Goal: Task Accomplishment & Management: Use online tool/utility

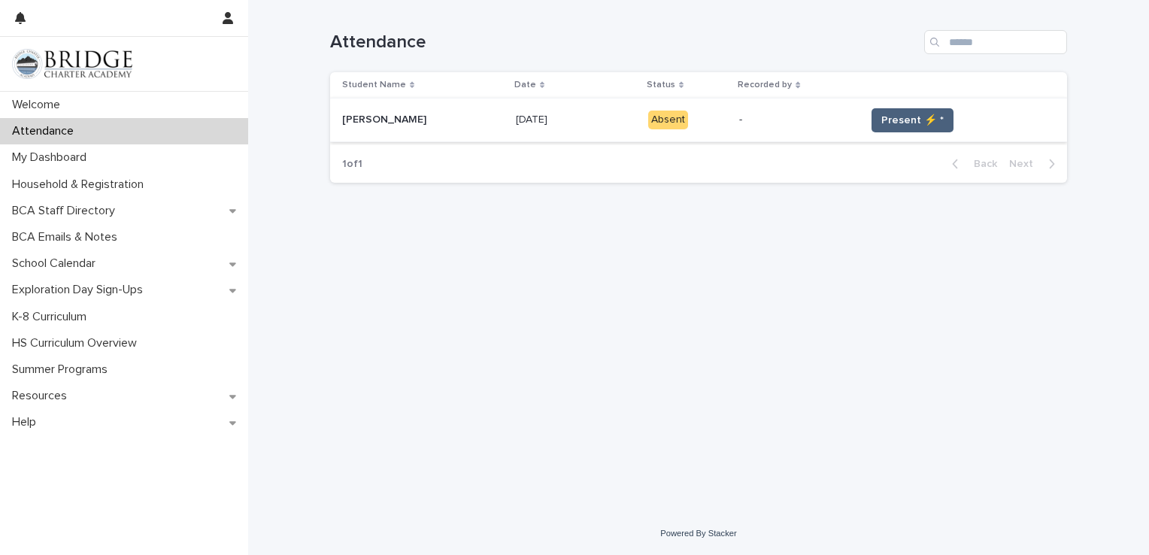
click at [882, 117] on span "Present ⚡ *" at bounding box center [913, 120] width 62 height 15
click at [894, 122] on span "Present ⚡ *" at bounding box center [913, 120] width 62 height 15
click at [918, 122] on span "Present ⚡ *" at bounding box center [913, 120] width 62 height 15
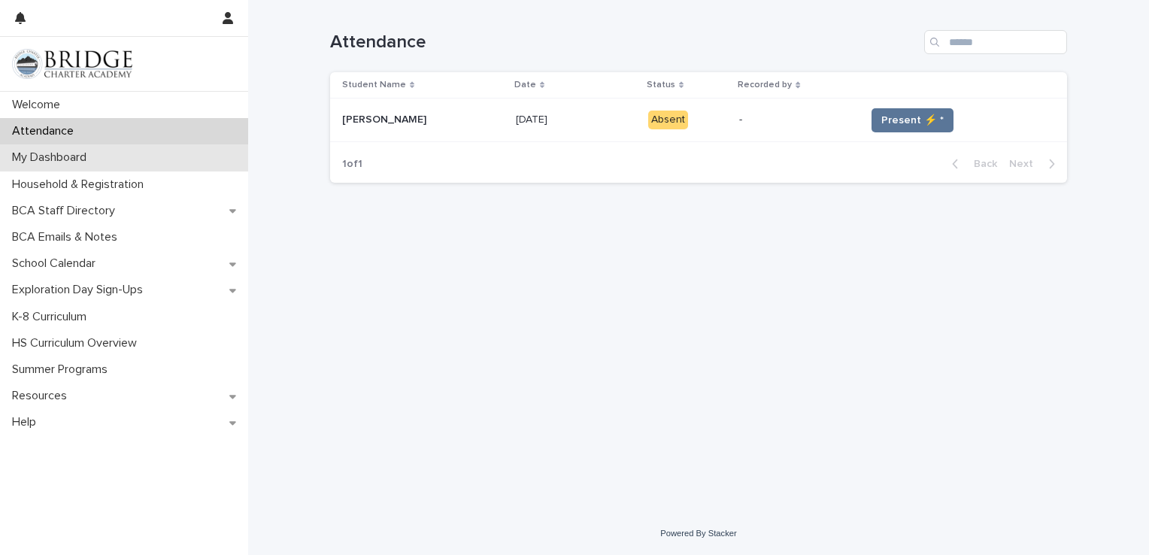
click at [53, 161] on p "My Dashboard" at bounding box center [52, 157] width 93 height 14
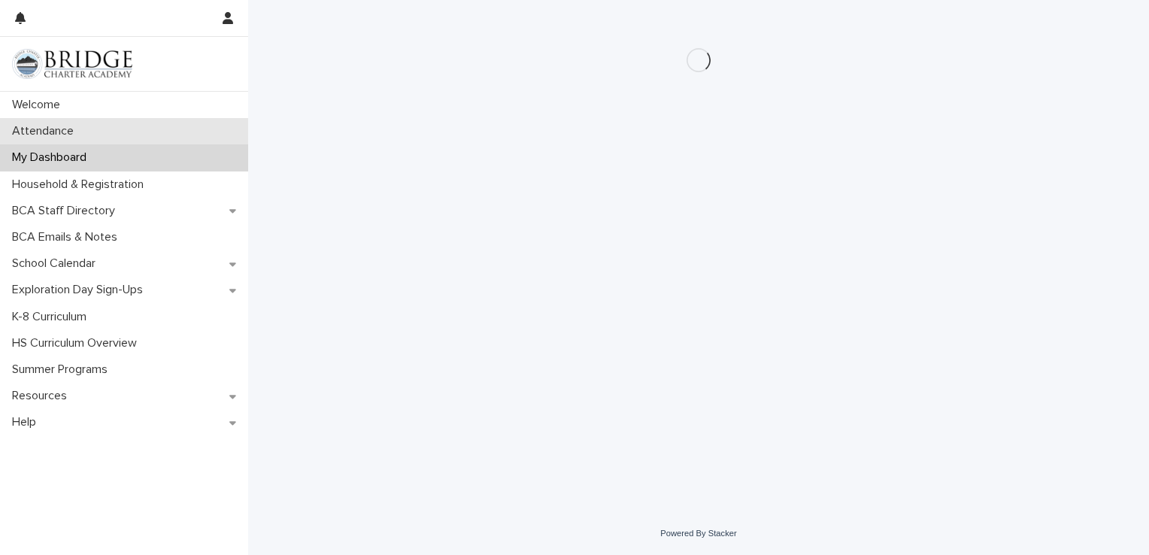
click at [32, 128] on p "Attendance" at bounding box center [46, 131] width 80 height 14
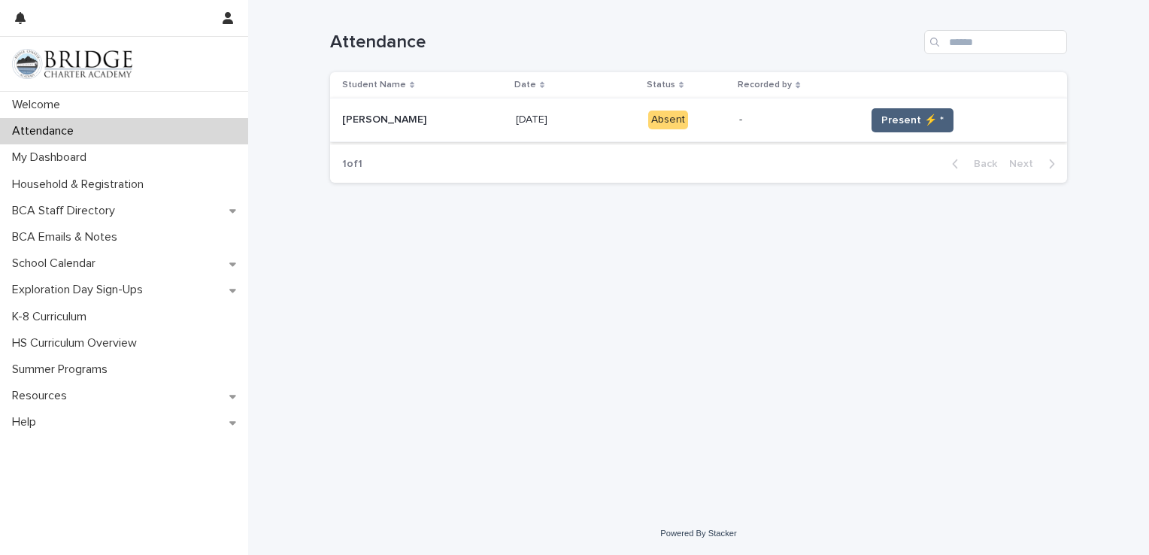
click at [892, 117] on span "Present ⚡ *" at bounding box center [913, 120] width 62 height 15
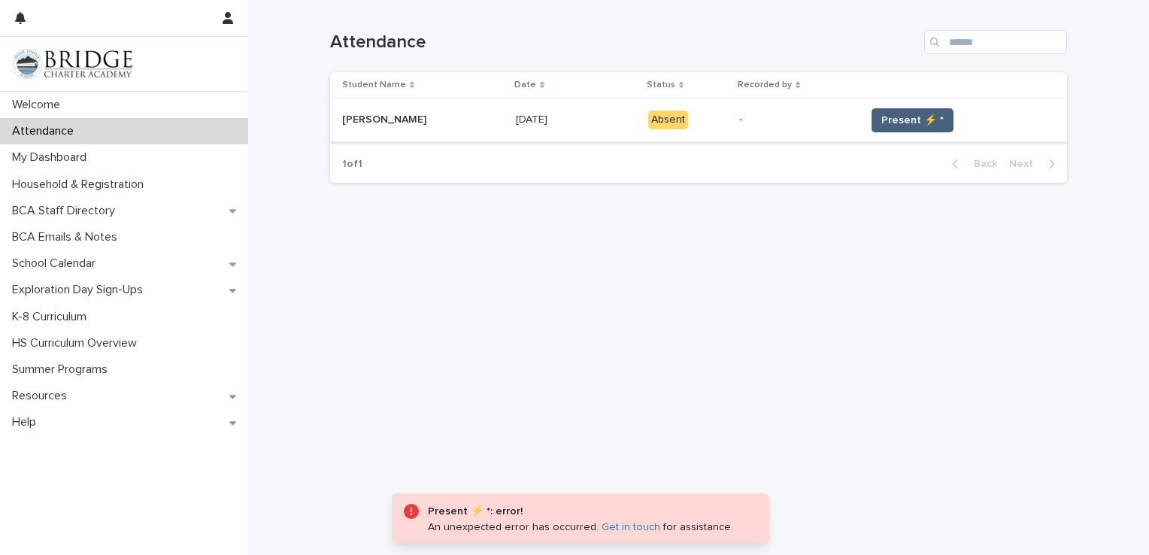
click at [885, 129] on button "Present ⚡ *" at bounding box center [913, 120] width 82 height 24
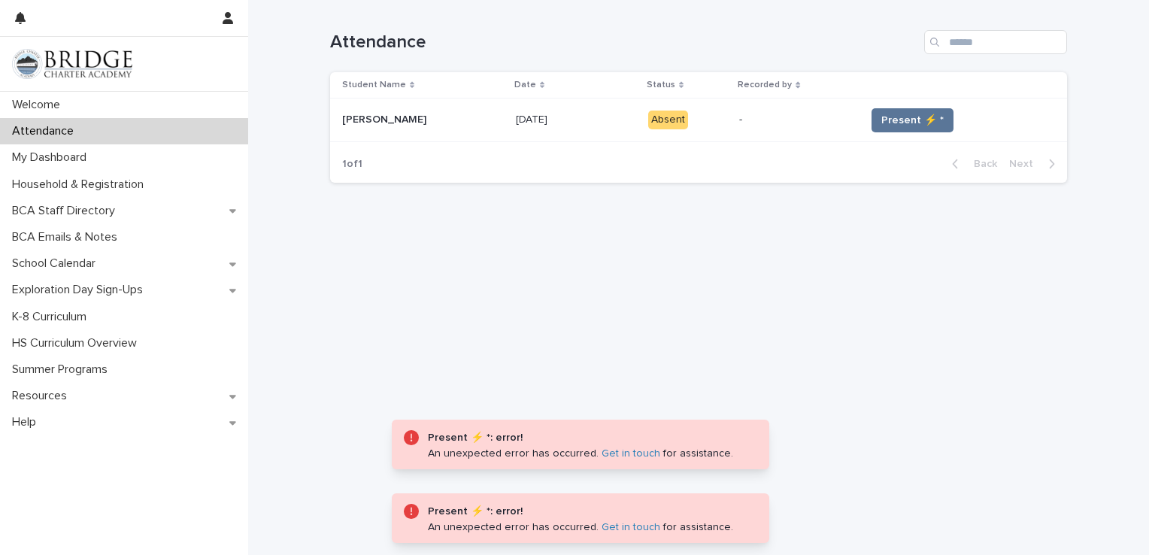
click at [333, 375] on div "Loading... Saving… Loading... Saving… Attendance Student Name Date Status Recor…" at bounding box center [699, 237] width 752 height 475
click at [45, 151] on p "My Dashboard" at bounding box center [52, 157] width 93 height 14
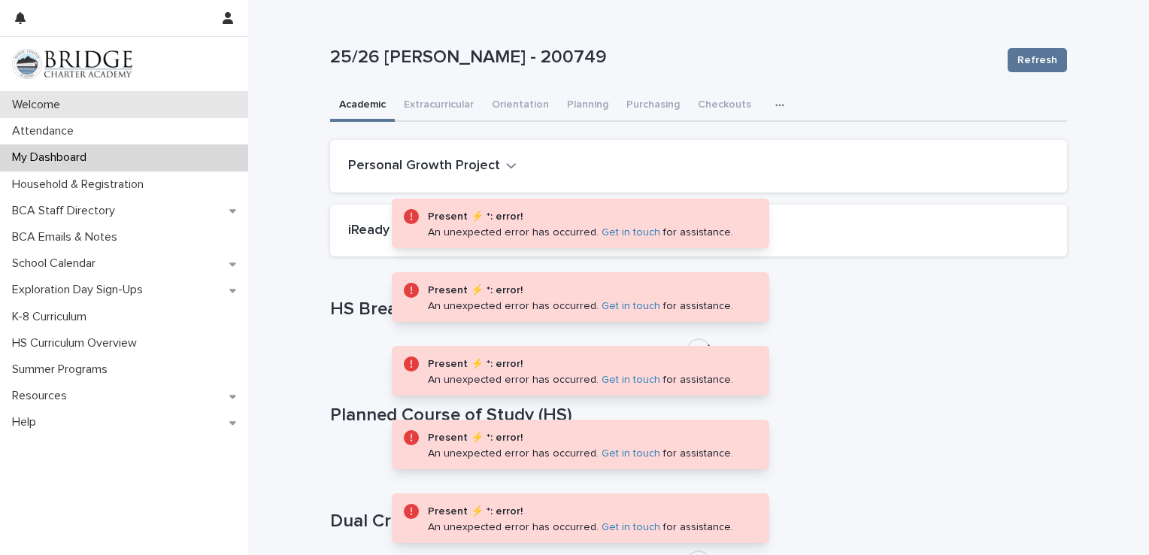
click at [41, 98] on p "Welcome" at bounding box center [39, 105] width 66 height 14
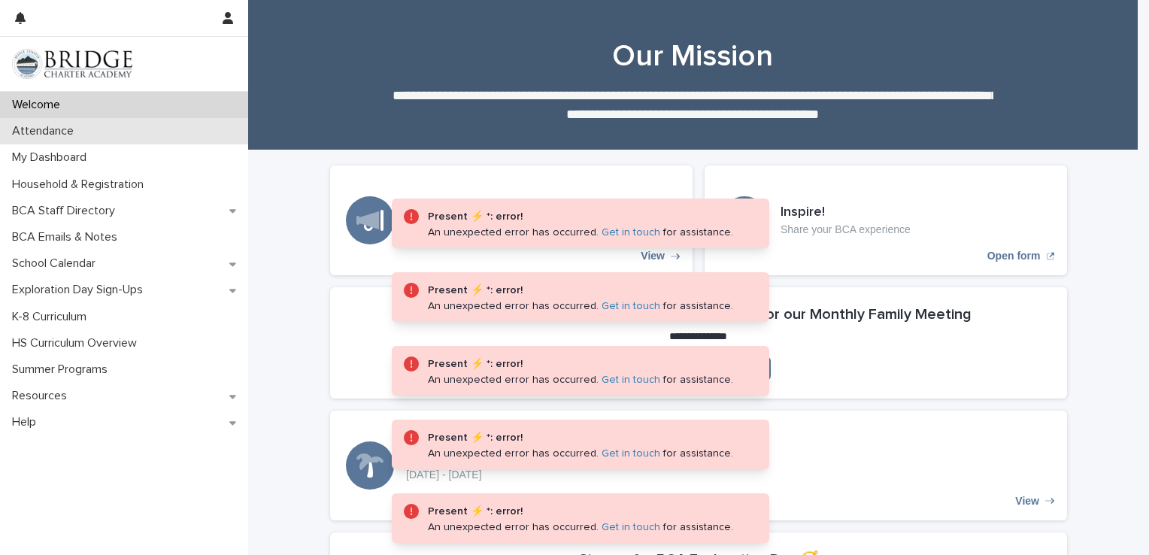
click at [76, 137] on p "Attendance" at bounding box center [46, 131] width 80 height 14
